Goal: Transaction & Acquisition: Obtain resource

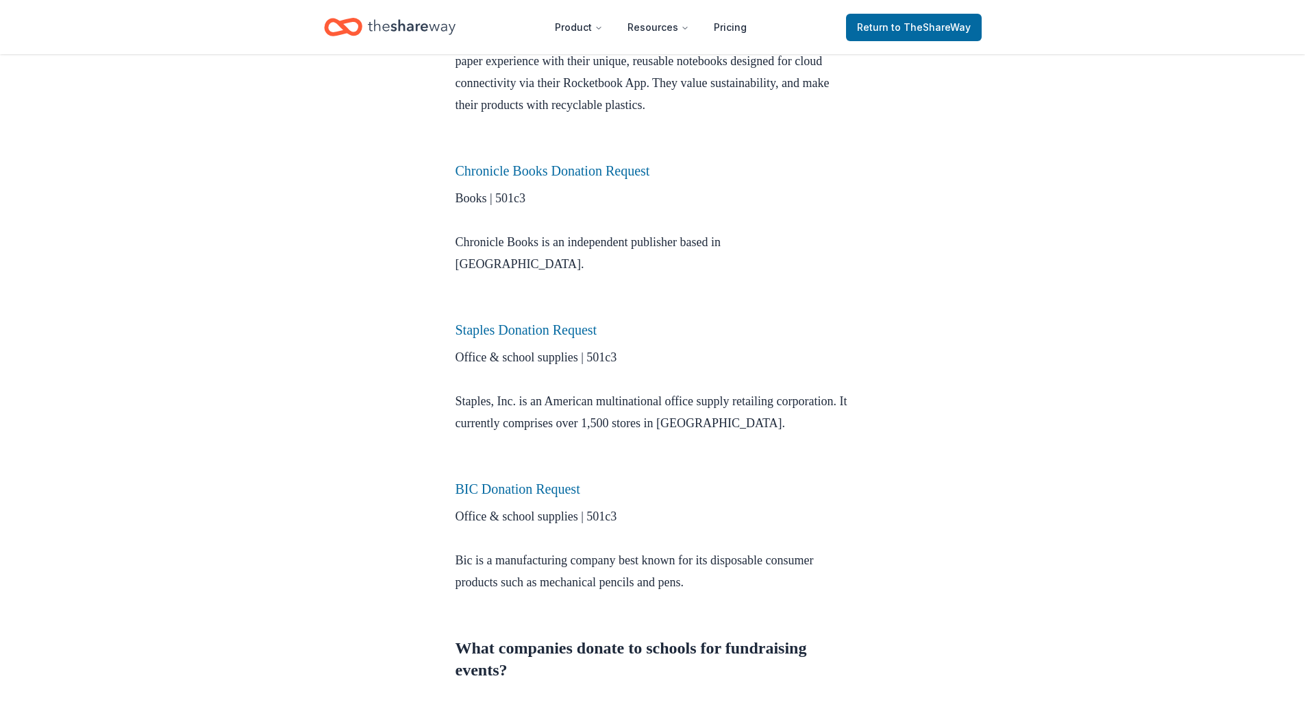
scroll to position [891, 0]
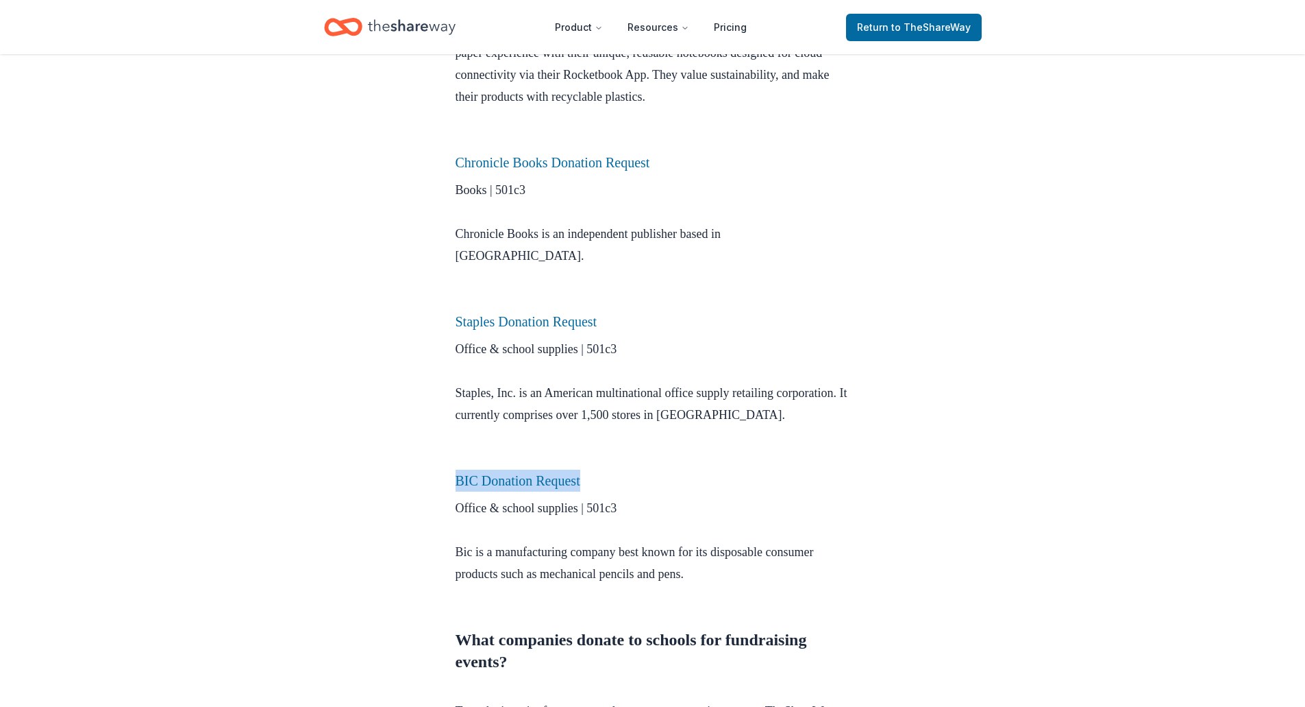
drag, startPoint x: 595, startPoint y: 463, endPoint x: 444, endPoint y: 460, distance: 150.8
click at [456, 469] on h3 "BIC Donation Request" at bounding box center [653, 480] width 395 height 22
copy link "BIC Donation Request"
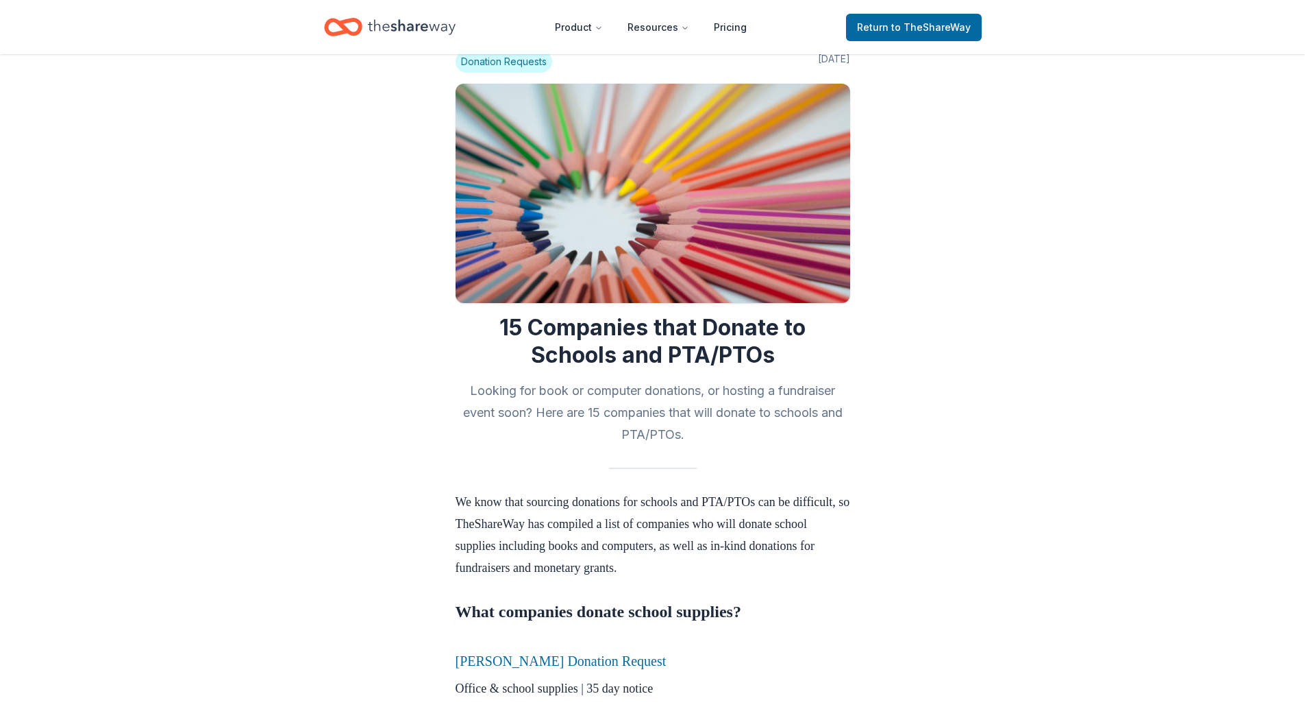
scroll to position [0, 0]
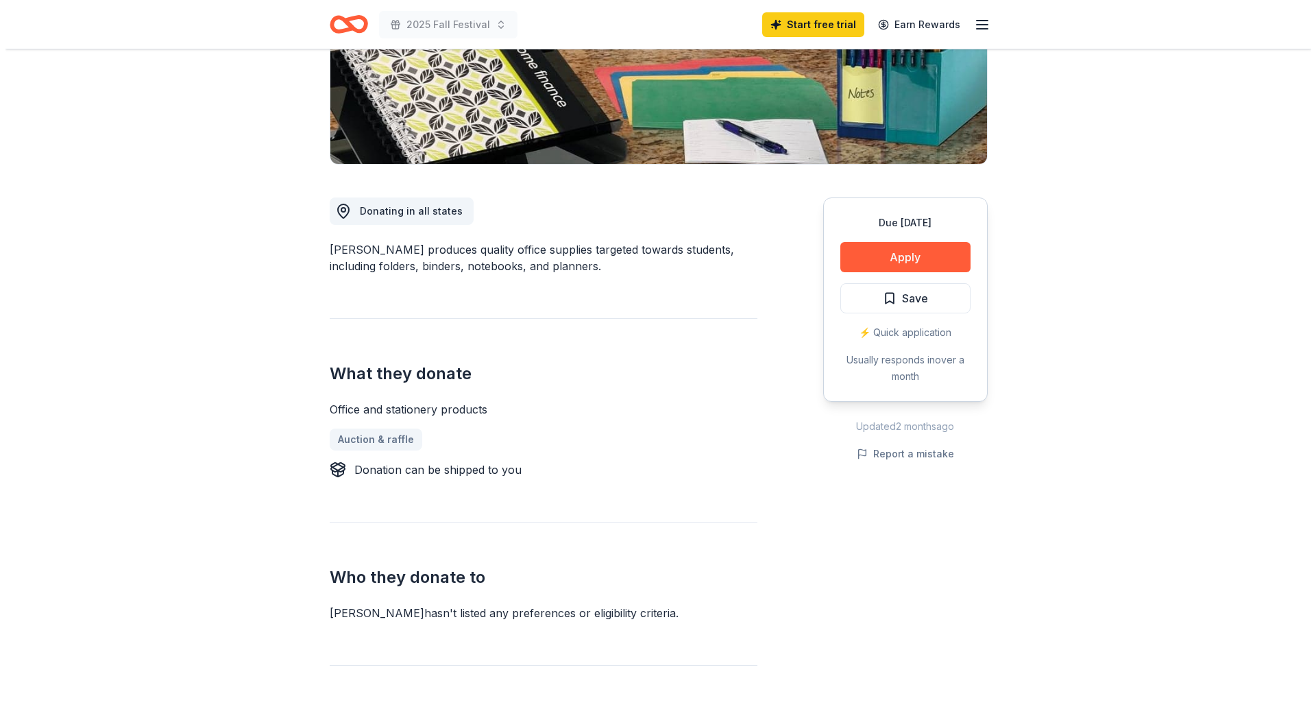
scroll to position [274, 0]
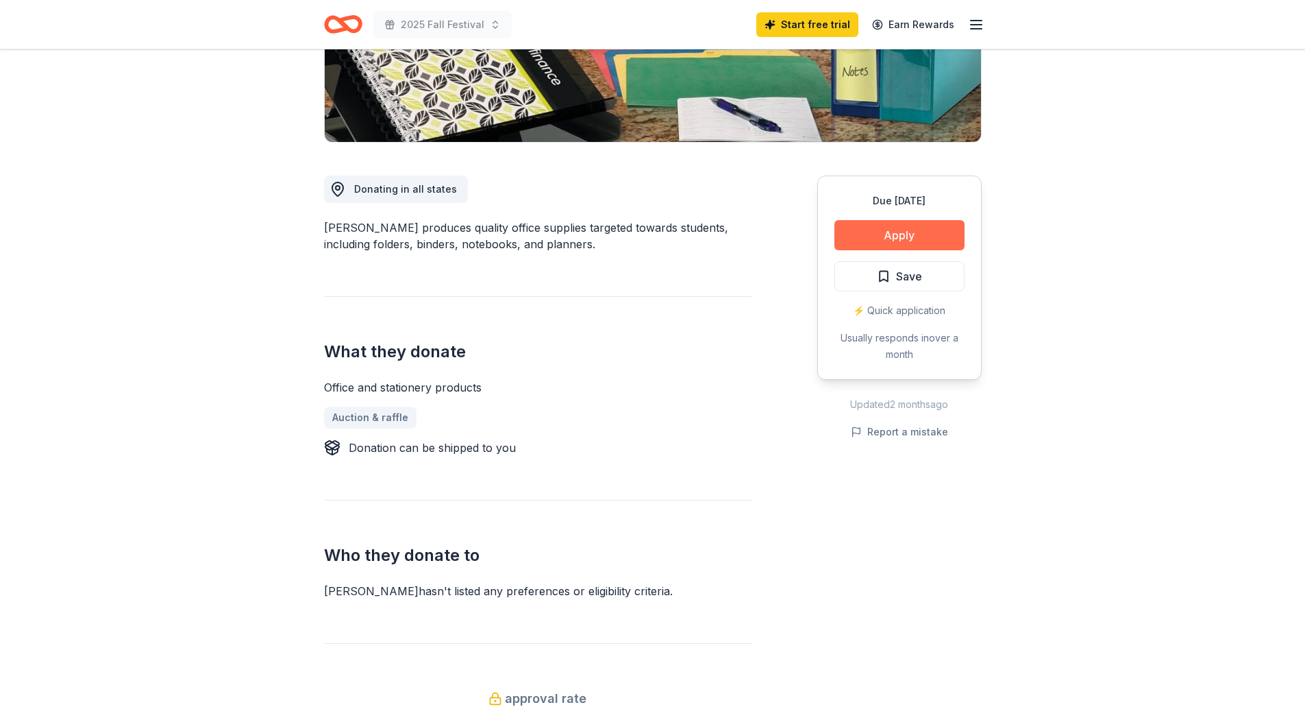
click at [890, 234] on button "Apply" at bounding box center [900, 235] width 130 height 30
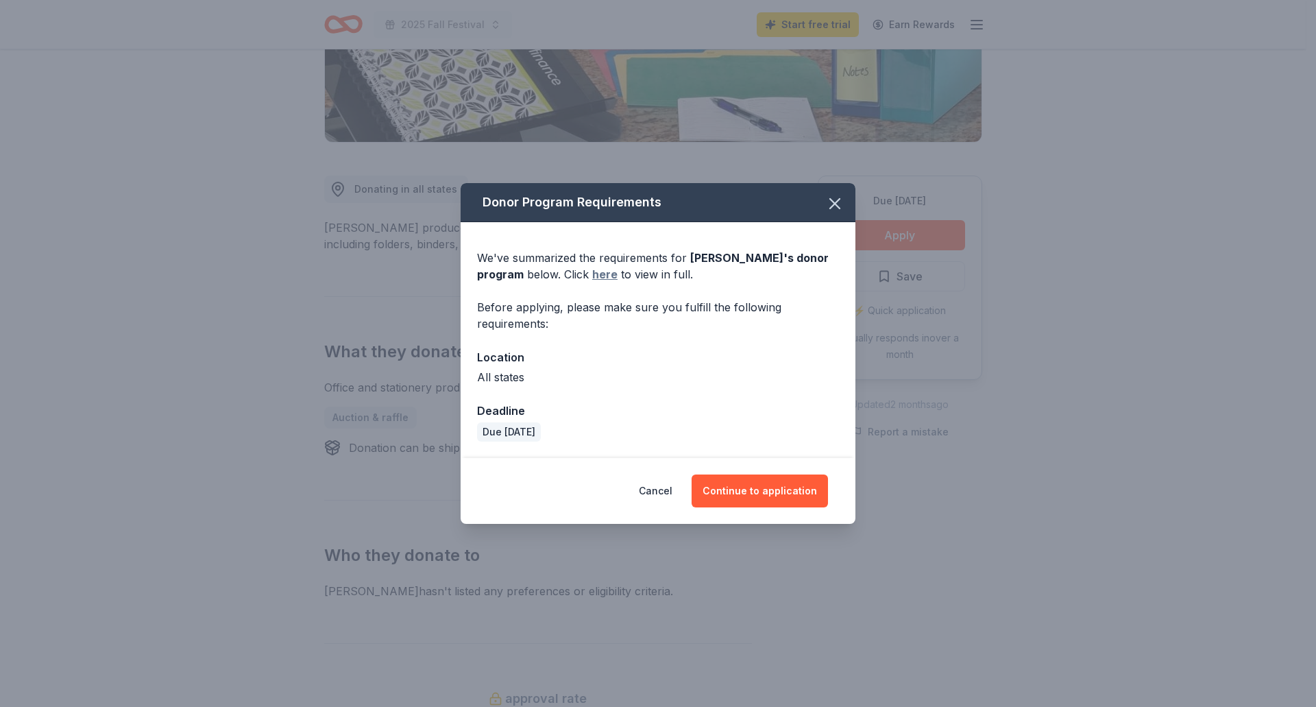
click at [592, 276] on link "here" at bounding box center [604, 274] width 25 height 16
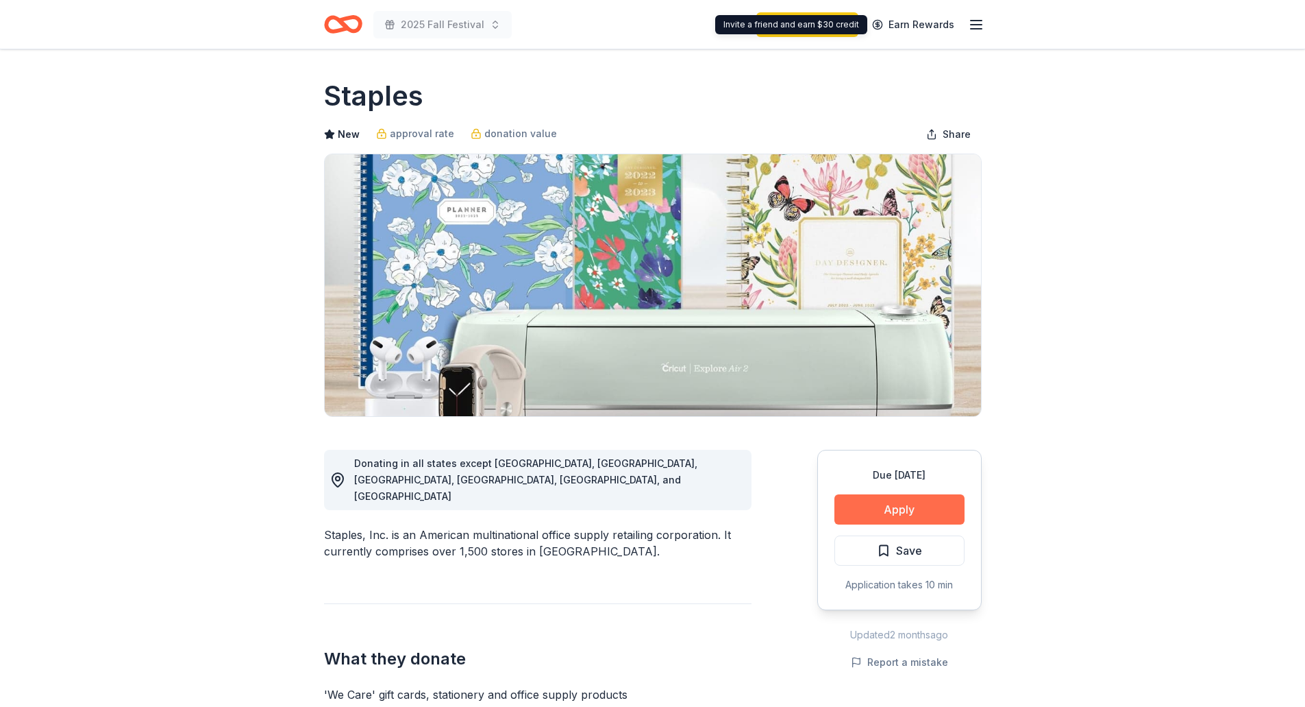
click at [889, 502] on button "Apply" at bounding box center [900, 509] width 130 height 30
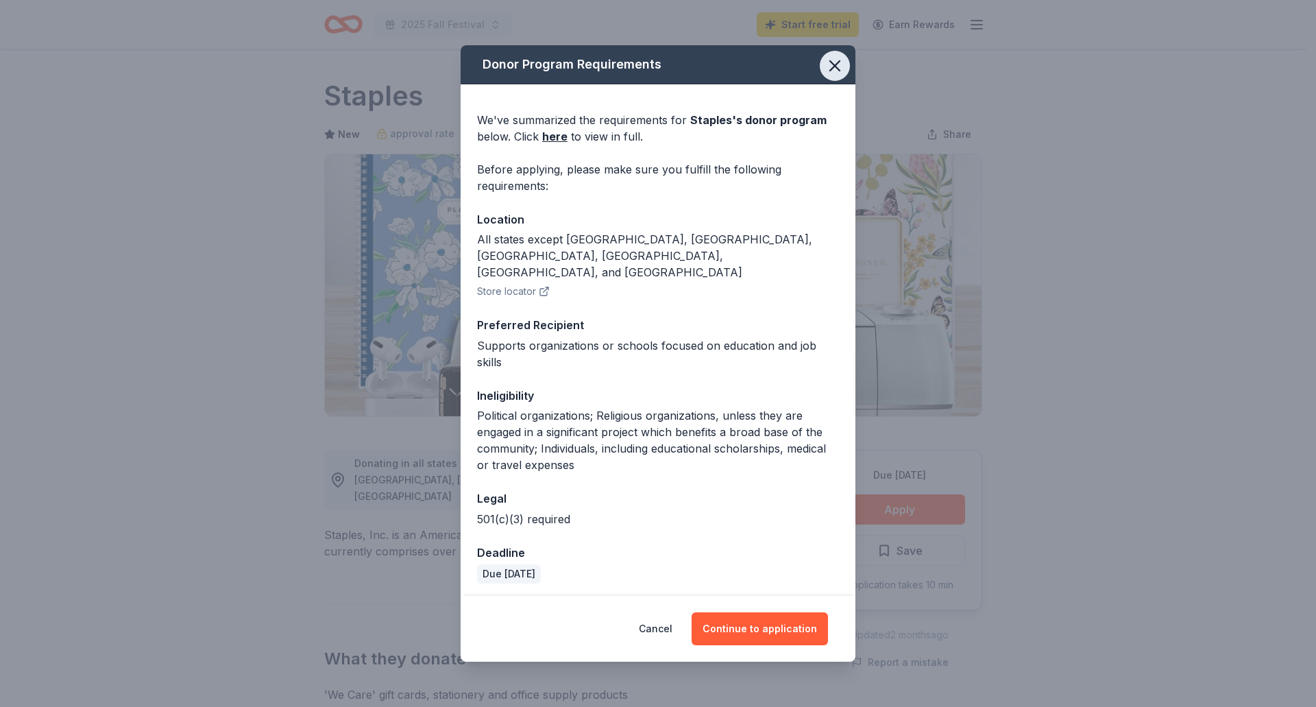
click at [841, 71] on icon "button" at bounding box center [834, 65] width 19 height 19
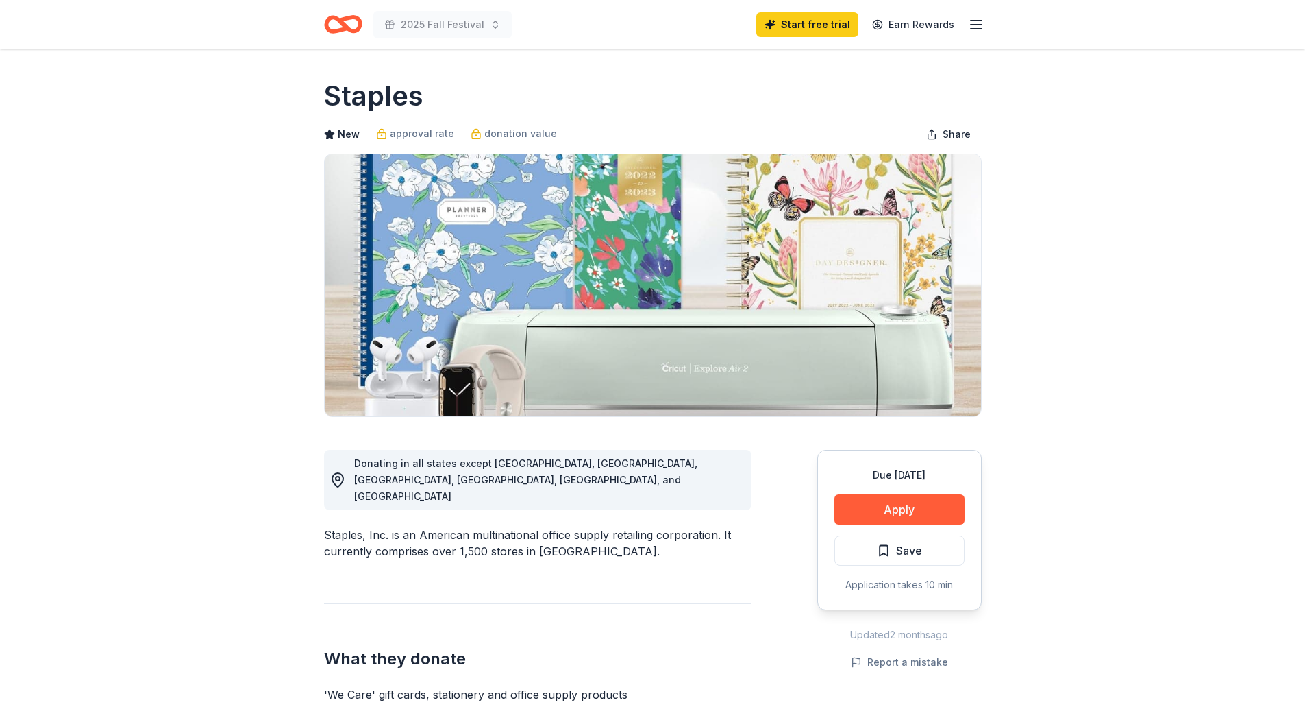
click at [914, 485] on div "Due in 30 days Apply Save Application takes 10 min" at bounding box center [900, 530] width 164 height 160
click at [888, 504] on button "Apply" at bounding box center [900, 509] width 130 height 30
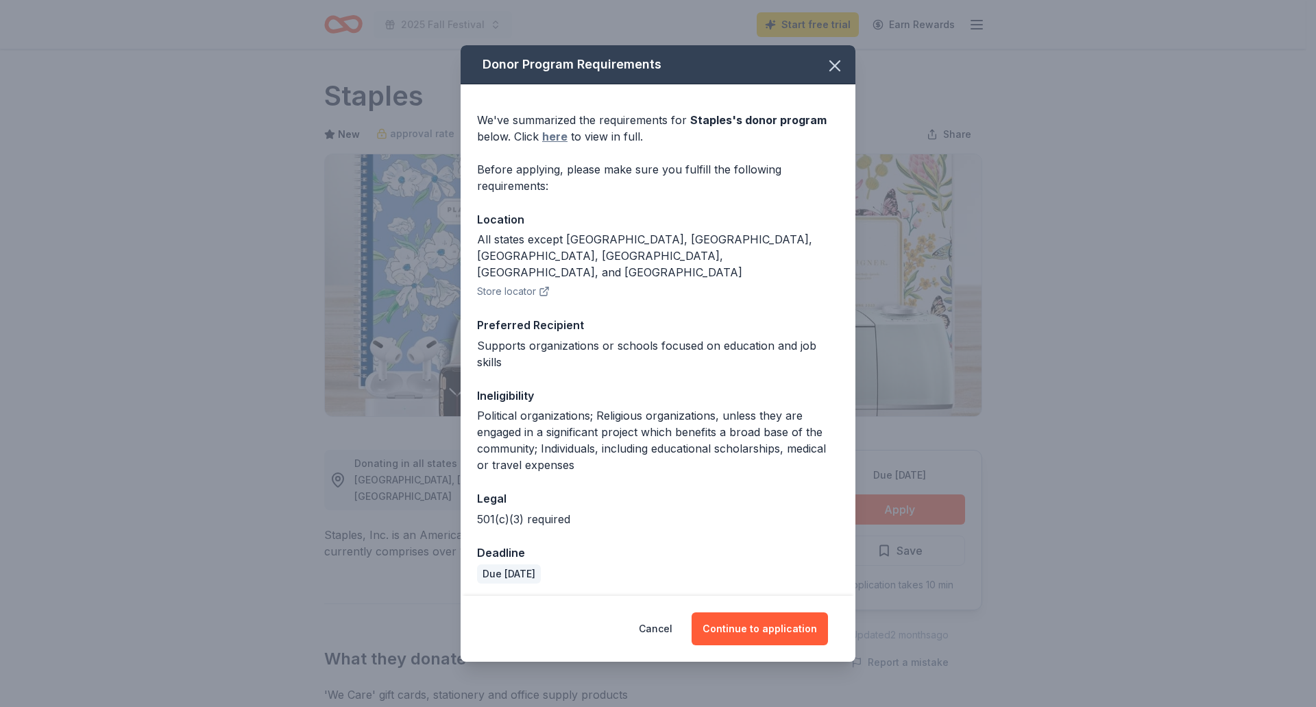
click at [556, 145] on link "here" at bounding box center [554, 136] width 25 height 16
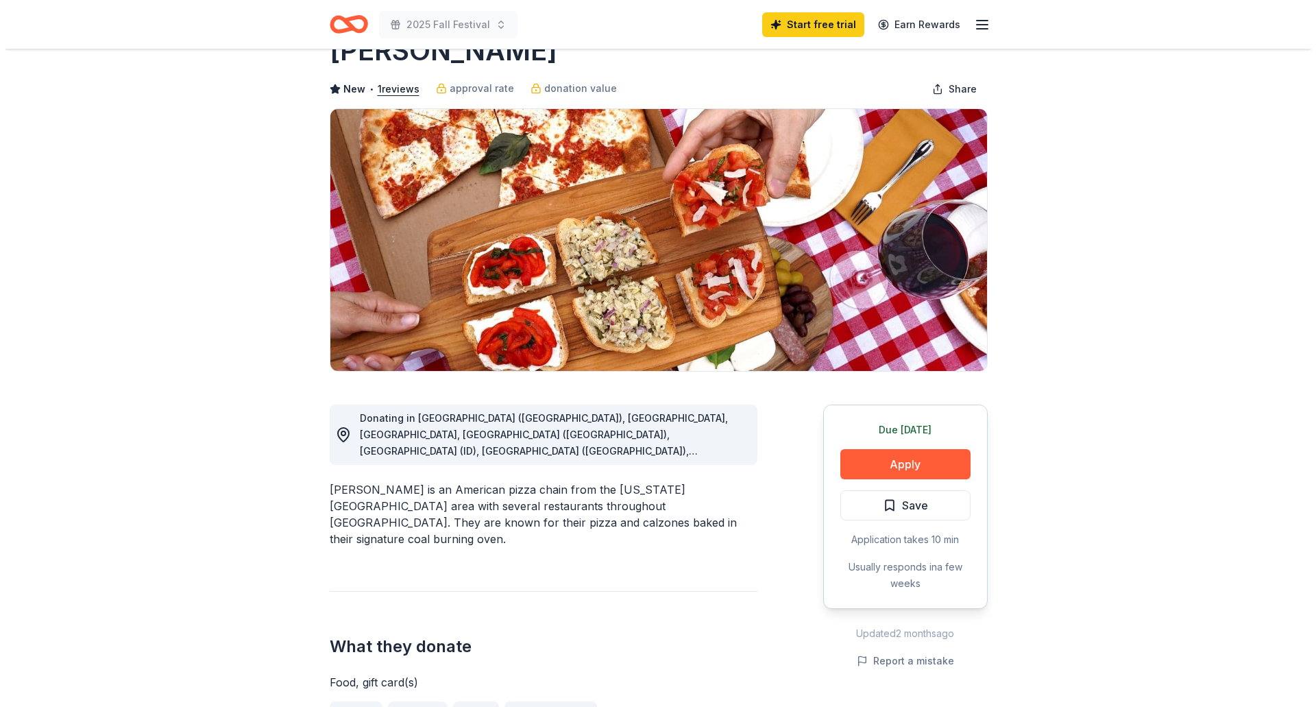
scroll to position [69, 0]
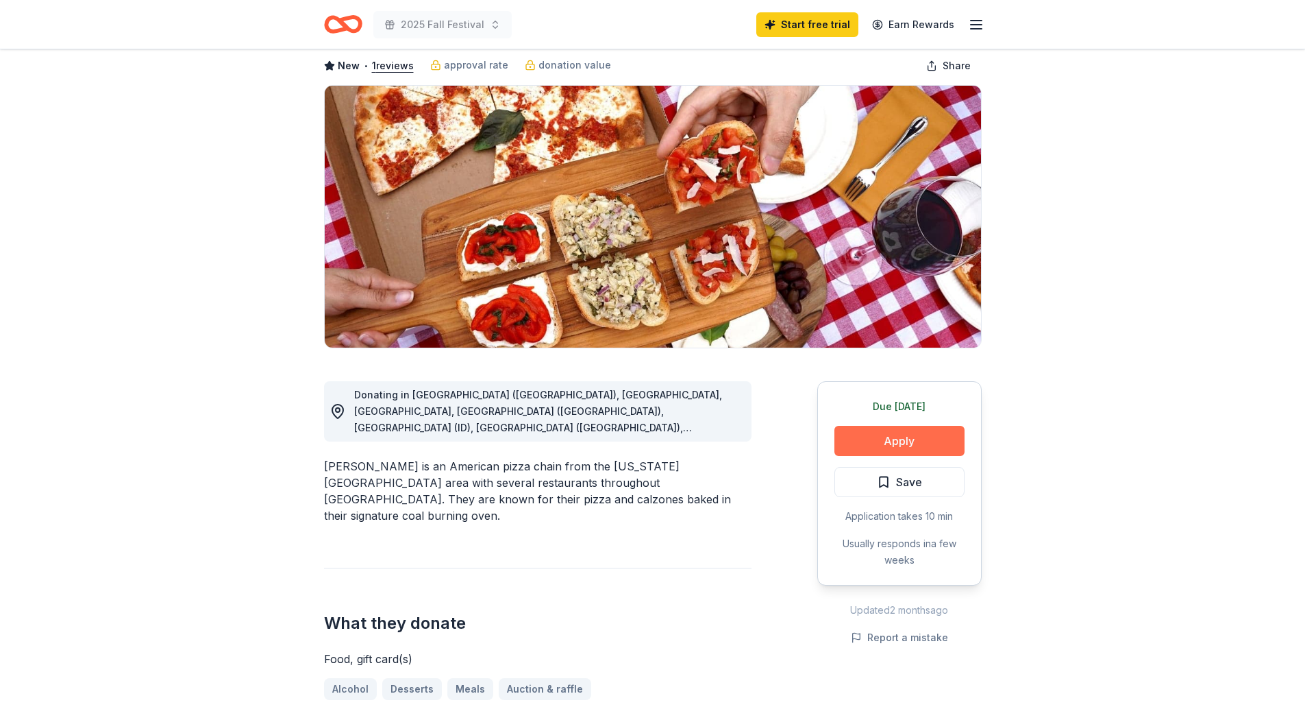
click at [892, 441] on button "Apply" at bounding box center [900, 441] width 130 height 30
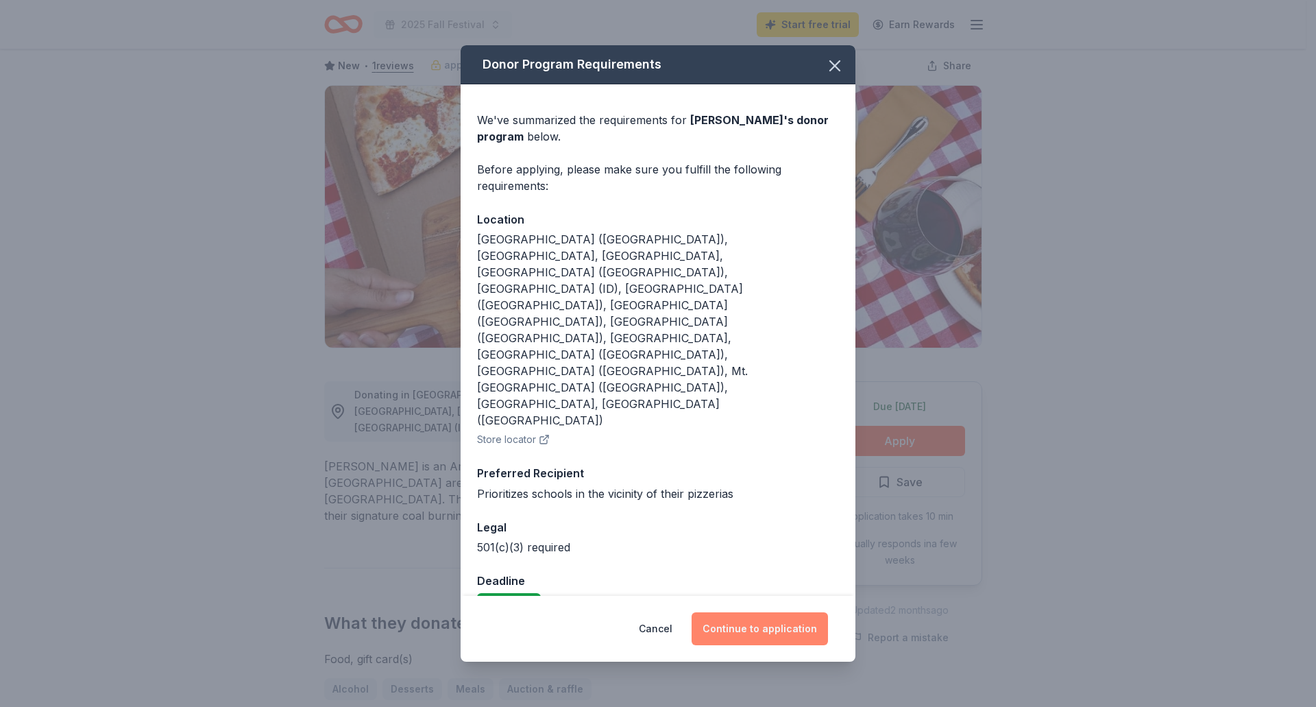
click at [759, 612] on button "Continue to application" at bounding box center [759, 628] width 136 height 33
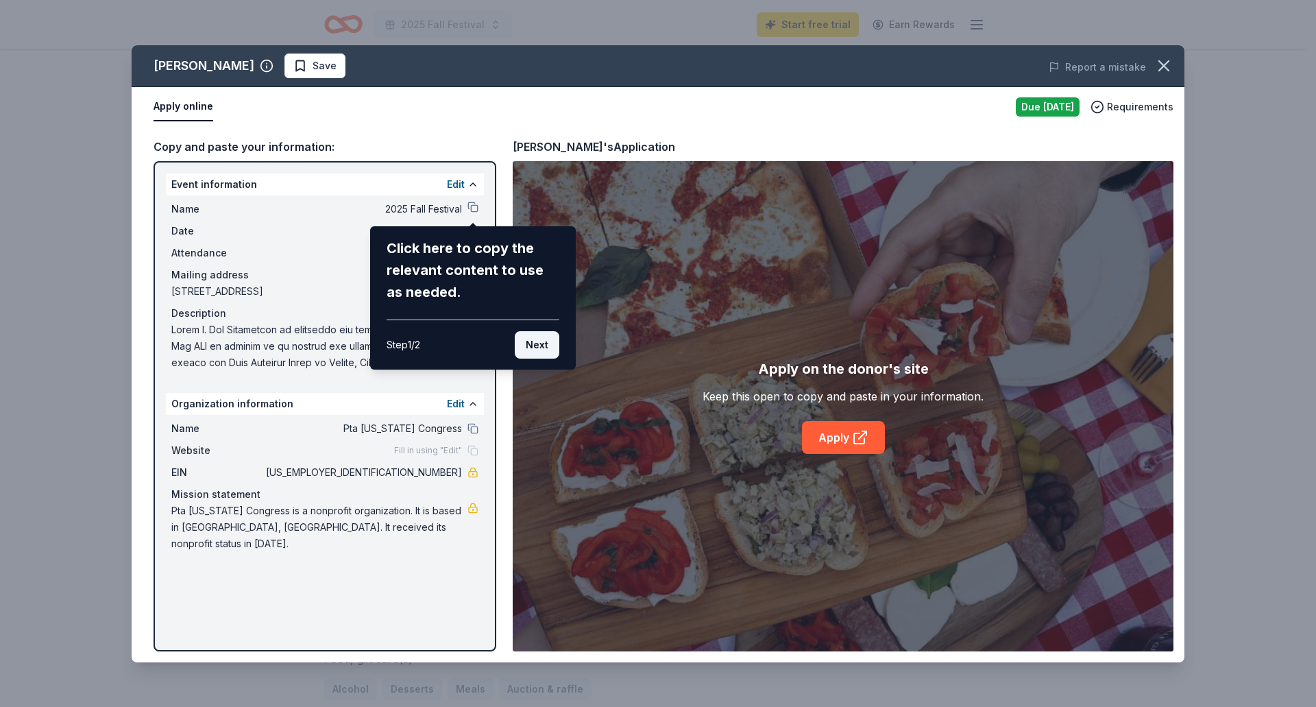
click at [530, 339] on button "Next" at bounding box center [537, 344] width 45 height 27
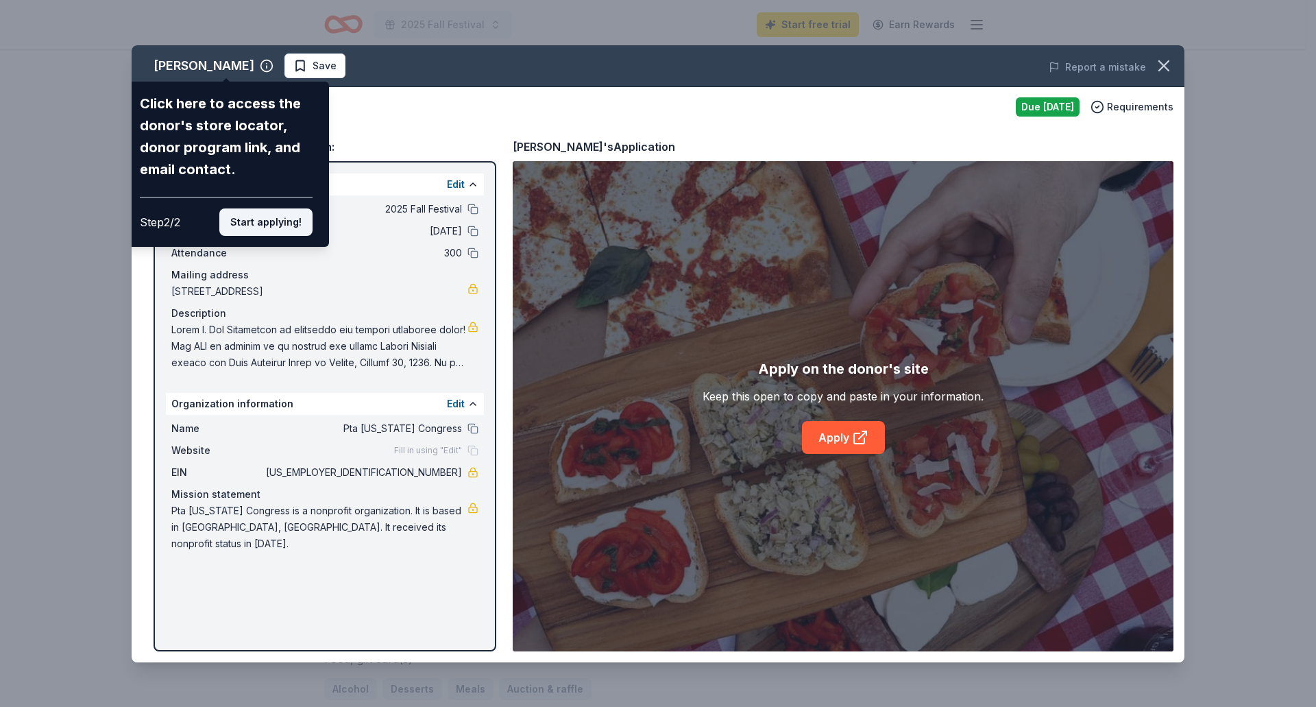
click at [275, 220] on button "Start applying!" at bounding box center [265, 221] width 93 height 27
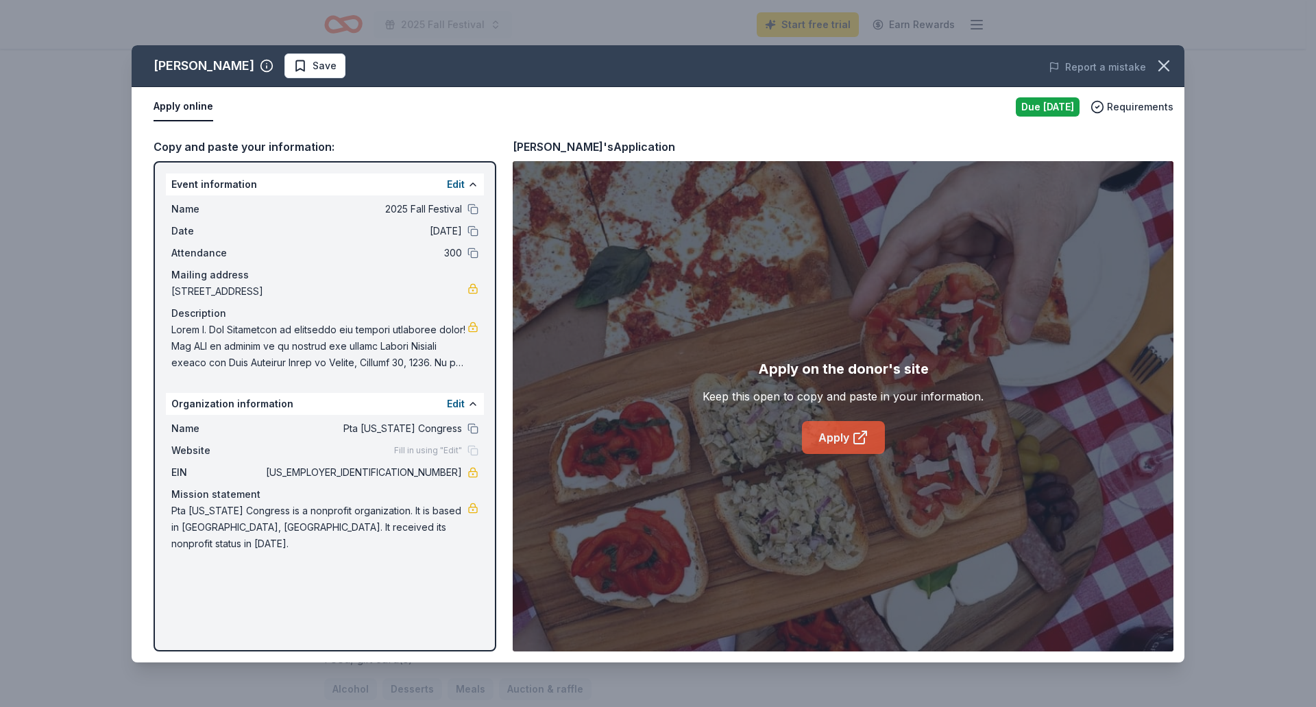
click at [837, 432] on link "Apply" at bounding box center [843, 437] width 83 height 33
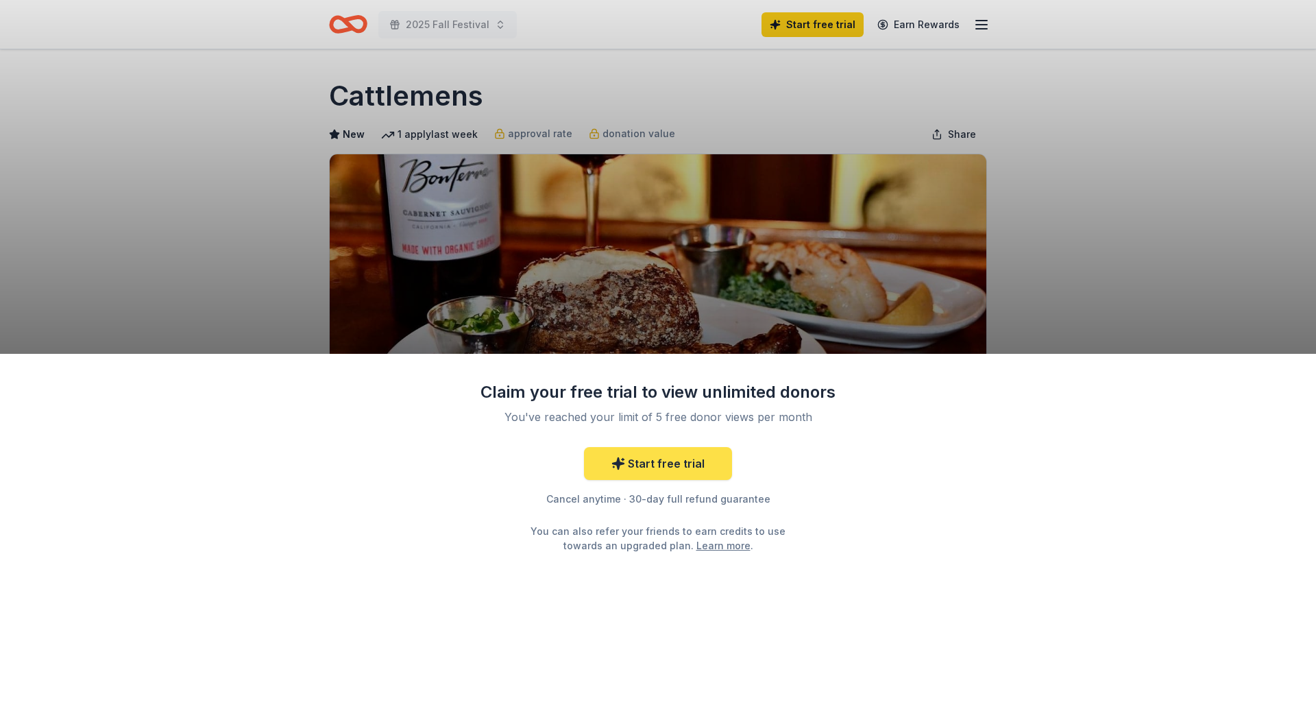
click at [672, 448] on link "Start free trial" at bounding box center [658, 463] width 148 height 33
click at [648, 467] on link "Start free trial" at bounding box center [658, 463] width 148 height 33
click at [646, 444] on div "Claim your free trial to view unlimited donors You've reached your limit of 5 f…" at bounding box center [658, 466] width 356 height 171
click at [636, 458] on link "Start free trial" at bounding box center [658, 463] width 148 height 33
drag, startPoint x: 479, startPoint y: 97, endPoint x: 201, endPoint y: 95, distance: 278.2
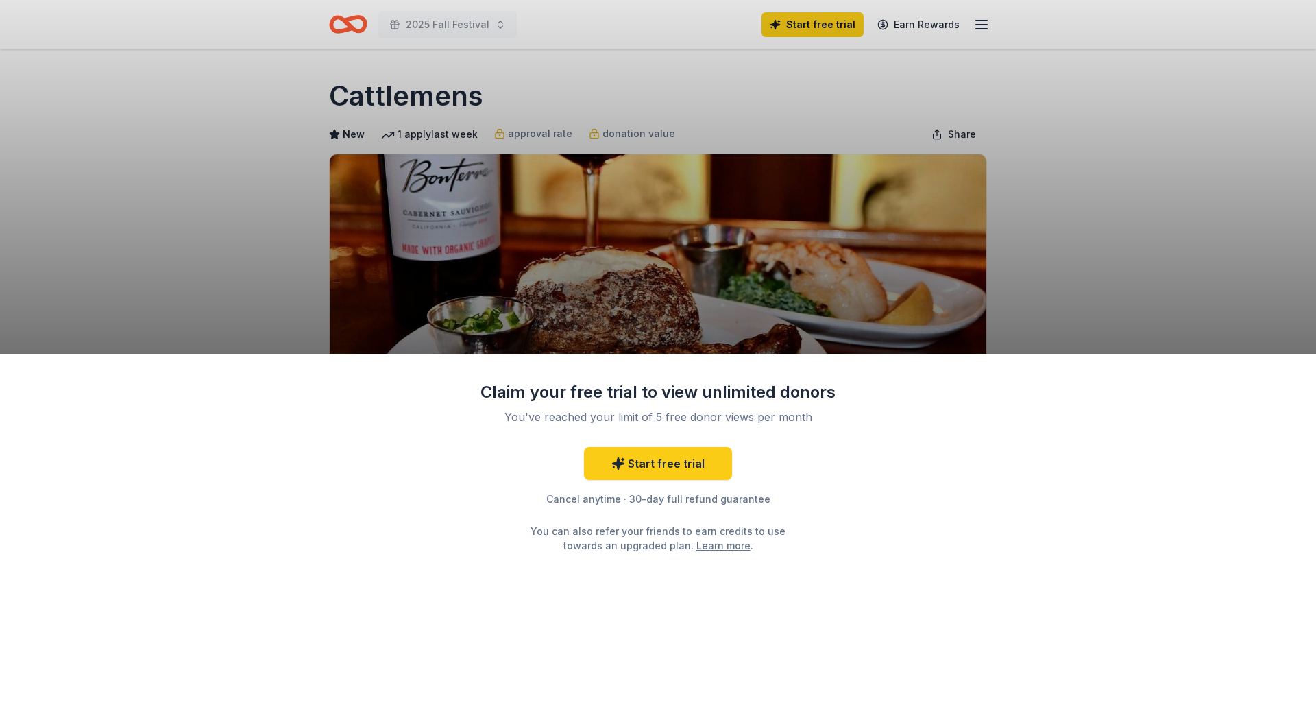
click at [201, 95] on div "Claim your free trial to view unlimited donors You've reached your limit of 5 f…" at bounding box center [658, 353] width 1316 height 707
click at [579, 104] on div "Claim your free trial to view unlimited donors You've reached your limit of 5 f…" at bounding box center [658, 353] width 1316 height 707
